Goal: Information Seeking & Learning: Compare options

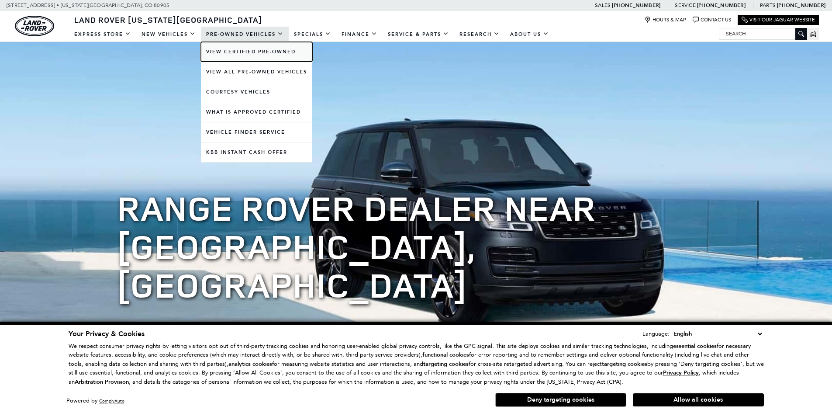
click at [241, 53] on link "View Certified Pre-Owned" at bounding box center [256, 52] width 111 height 20
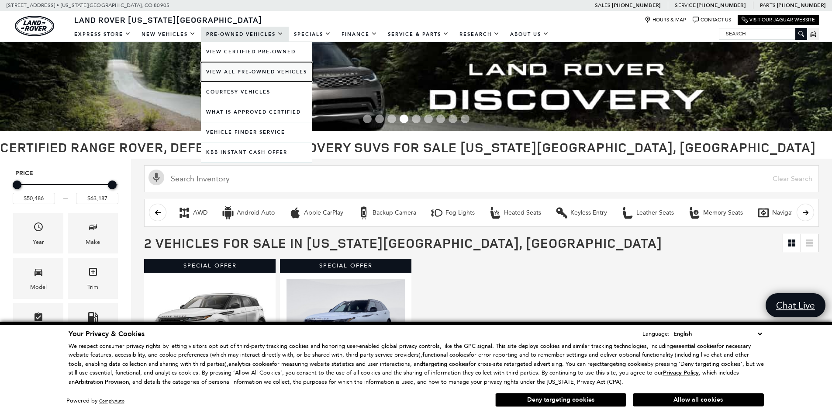
click at [231, 73] on link "View All Pre-Owned Vehicles" at bounding box center [256, 72] width 111 height 20
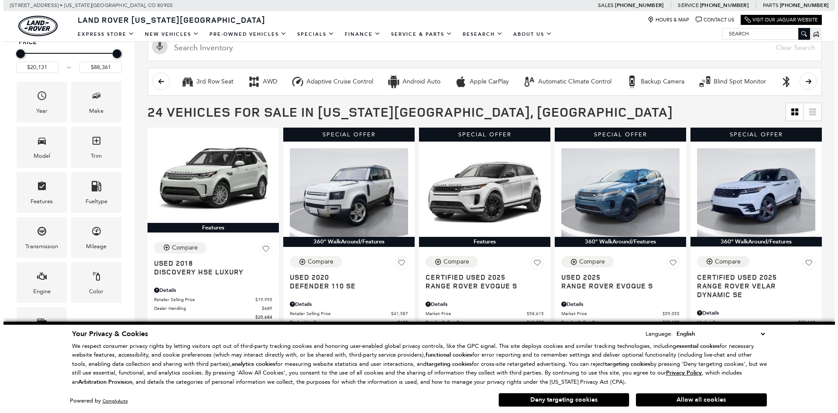
scroll to position [175, 0]
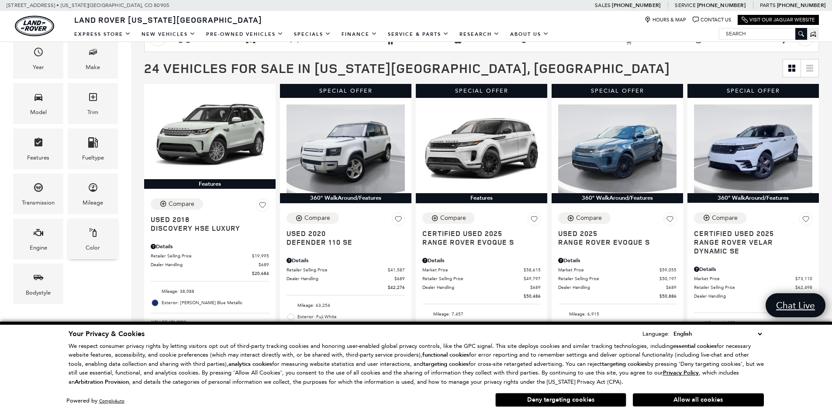
click at [97, 236] on icon "Color" at bounding box center [93, 232] width 10 height 10
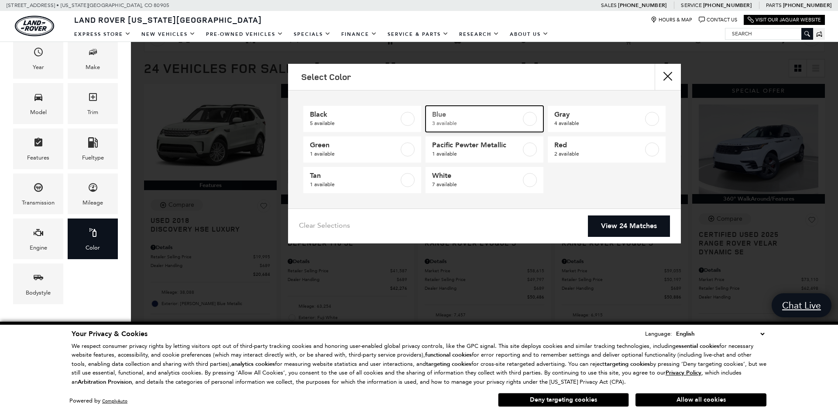
click at [526, 121] on label at bounding box center [530, 119] width 14 height 14
type input "$20,684"
type input "$85,022"
checkbox input "true"
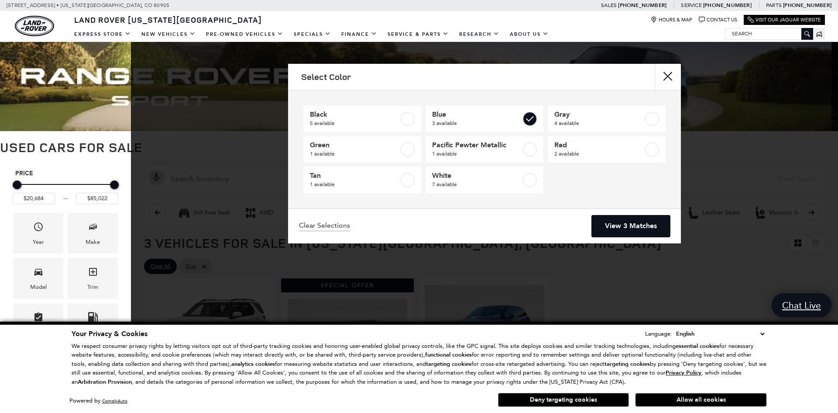
click at [636, 229] on link "View 3 Matches" at bounding box center [631, 225] width 78 height 21
